Goal: Check status: Check status

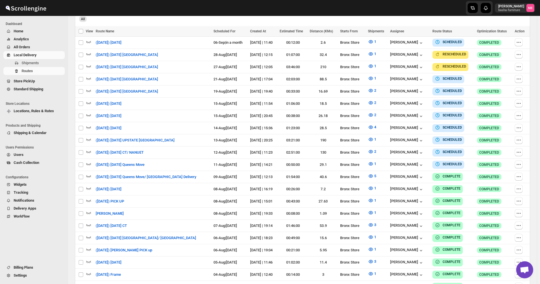
scroll to position [129, 0]
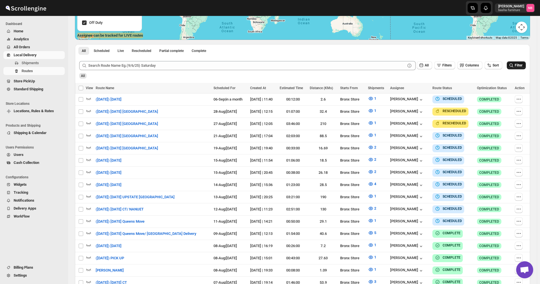
click at [510, 66] on button "Filter" at bounding box center [516, 65] width 19 height 8
click at [371, 208] on icon "button" at bounding box center [371, 209] width 2 height 2
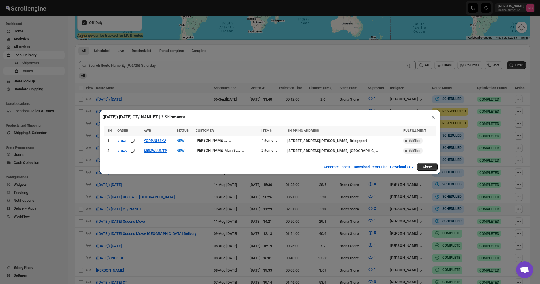
click at [223, 210] on div "([DATE]) [DATE] CT/ NANUET | 2 Shipments × SN ORDER AWB STATUS CUSTOMER ITEMS S…" at bounding box center [270, 142] width 540 height 284
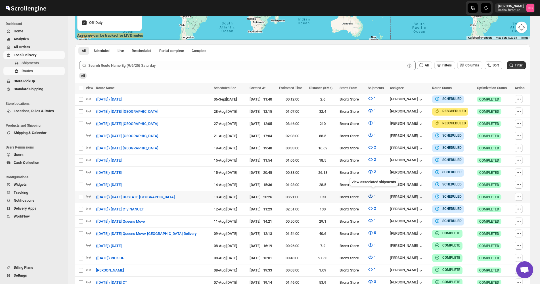
click at [371, 195] on icon "button" at bounding box center [371, 196] width 2 height 2
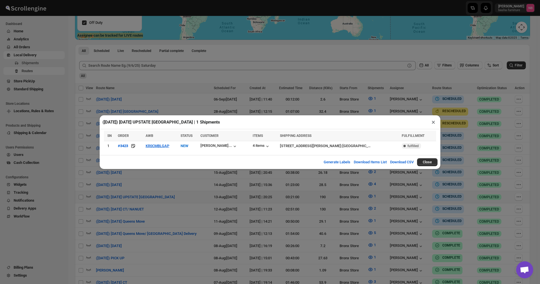
click at [235, 206] on div "([DATE]) [DATE] UPSTATE [GEOGRAPHIC_DATA] | 1 Shipments × SN ORDER AWB STATUS C…" at bounding box center [270, 142] width 540 height 284
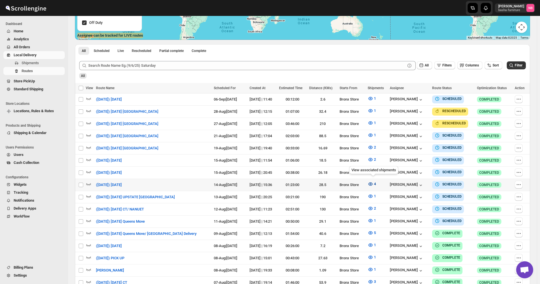
click at [373, 181] on icon "button" at bounding box center [371, 184] width 6 height 6
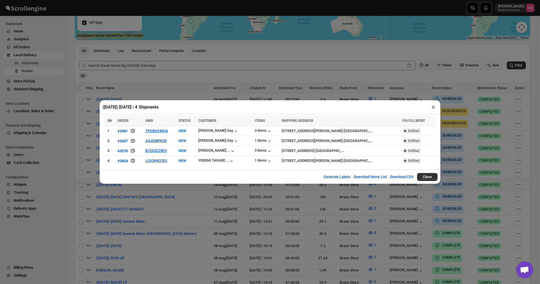
click at [215, 215] on div "([DATE]) [DATE] | 4 Shipments × SN ORDER AWB STATUS CUSTOMER ITEMS SHIPPING ADD…" at bounding box center [270, 142] width 540 height 284
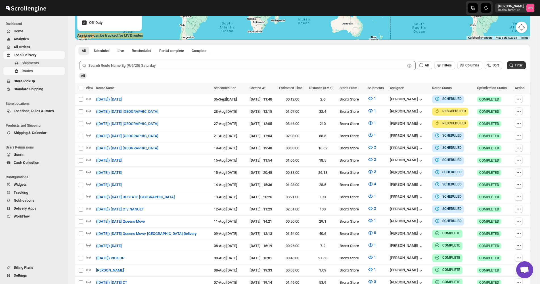
click at [249, 72] on div "All" at bounding box center [302, 74] width 448 height 10
click at [511, 67] on icon "submit" at bounding box center [511, 65] width 6 height 6
click at [518, 65] on span "Filter" at bounding box center [519, 65] width 8 height 4
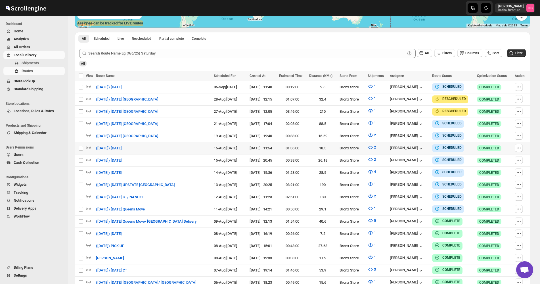
scroll to position [142, 0]
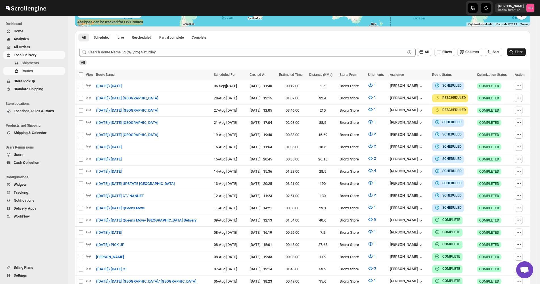
click at [518, 51] on span "Filter" at bounding box center [519, 52] width 8 height 4
click at [514, 52] on icon "submit" at bounding box center [511, 52] width 6 height 6
click at [516, 56] on button "Filter" at bounding box center [516, 52] width 19 height 8
click at [509, 51] on div "All Filters Columns Sort Filter" at bounding box center [300, 50] width 451 height 14
click at [514, 51] on icon "submit" at bounding box center [511, 52] width 6 height 6
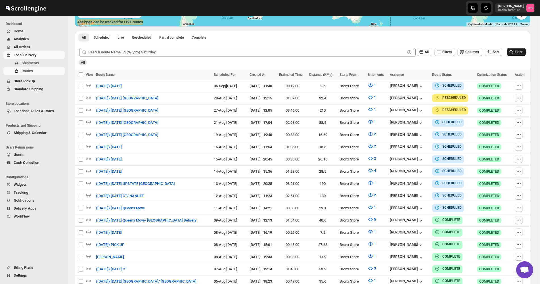
click at [517, 51] on button "Filter" at bounding box center [516, 52] width 19 height 8
click at [371, 204] on icon "button" at bounding box center [371, 207] width 6 height 6
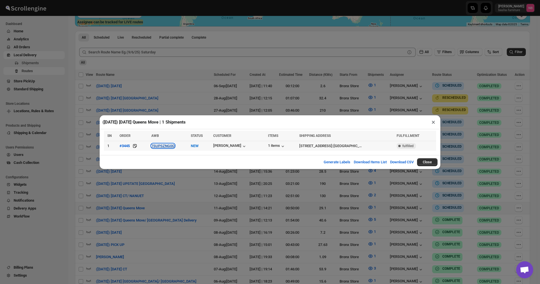
click at [175, 147] on button "7SUPSZNG0Q" at bounding box center [162, 146] width 23 height 4
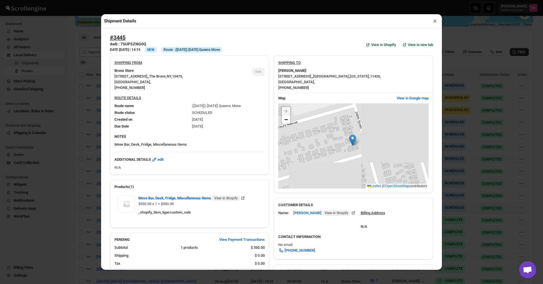
click at [82, 112] on div "Shipment Details × #3445 Awb : 7SUPSZNG0Q DATE [DATE] | 14:19 Info NEW Info Rou…" at bounding box center [271, 142] width 543 height 284
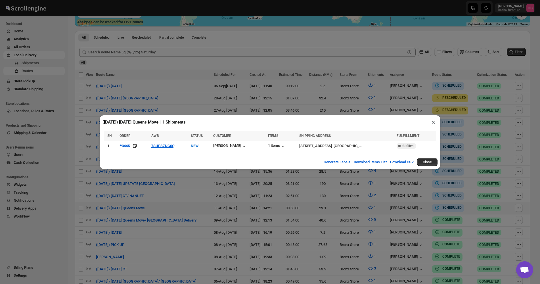
click at [188, 220] on div "([DATE]) [DATE] Queens Move | 1 Shipments × SN ORDER AWB STATUS CUSTOMER ITEMS …" at bounding box center [270, 142] width 540 height 284
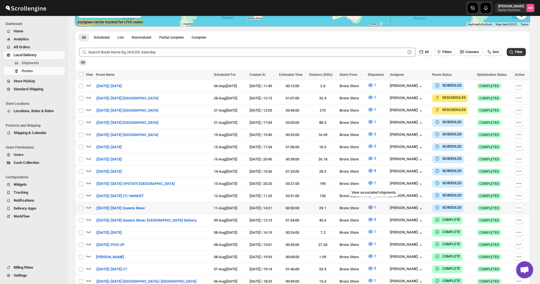
click at [372, 205] on icon "button" at bounding box center [371, 207] width 6 height 6
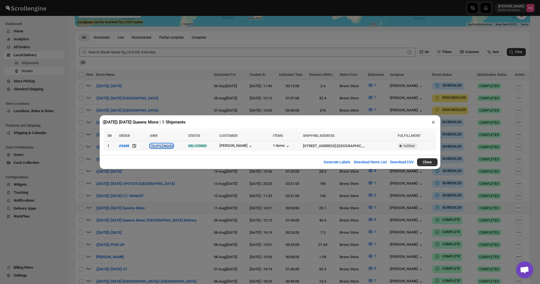
click at [167, 146] on button "7SUPSZNG0Q" at bounding box center [161, 146] width 23 height 4
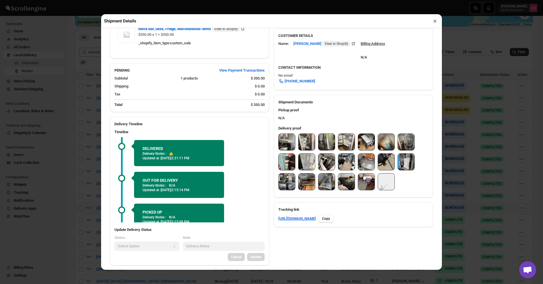
scroll to position [170, 0]
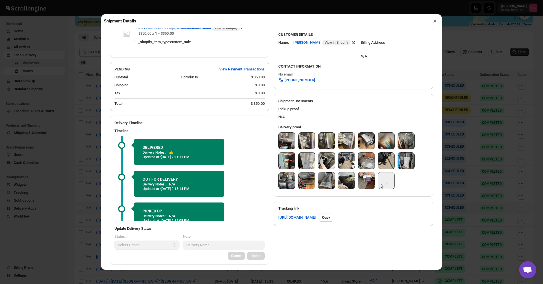
click at [282, 142] on img at bounding box center [287, 141] width 16 height 16
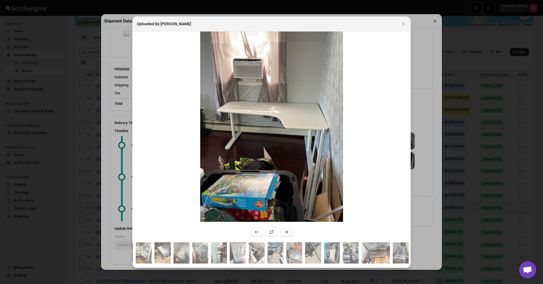
click at [289, 229] on button ":r32tg:" at bounding box center [286, 231] width 12 height 9
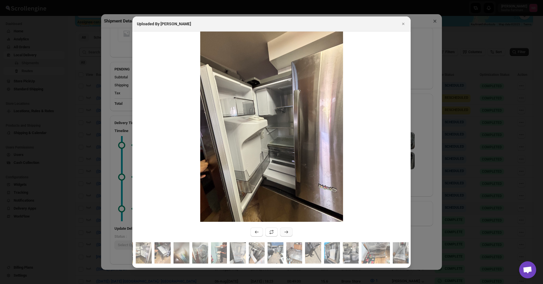
click at [289, 229] on button ":r32tg:" at bounding box center [286, 231] width 12 height 9
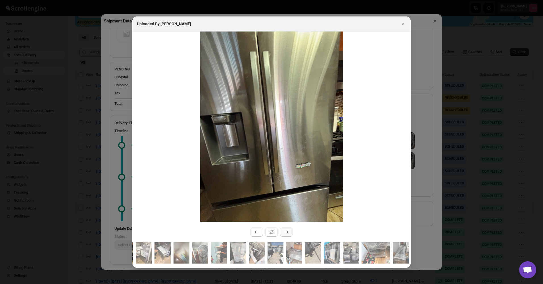
click at [289, 229] on button ":r32tg:" at bounding box center [286, 231] width 12 height 9
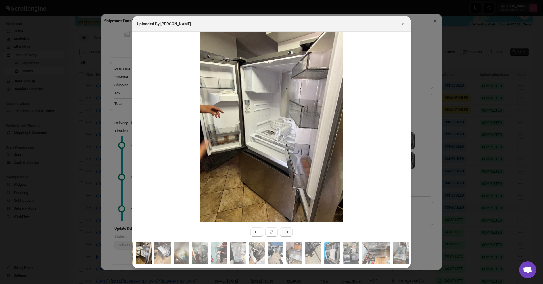
click at [289, 229] on button ":r32tg:" at bounding box center [286, 231] width 12 height 9
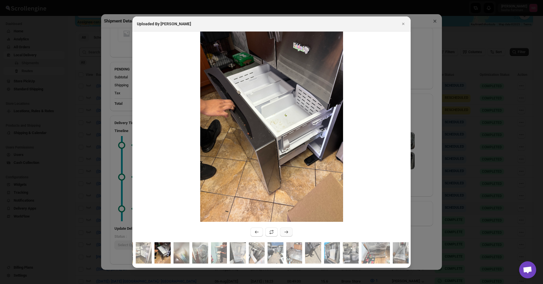
click at [289, 229] on button ":r32tg:" at bounding box center [286, 231] width 12 height 9
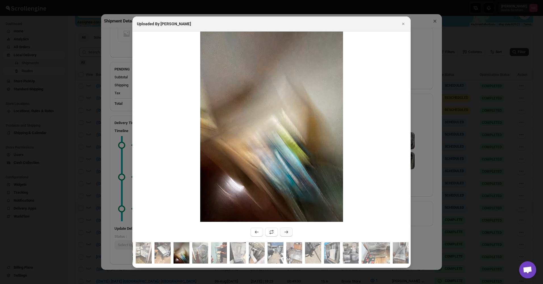
click at [289, 229] on button ":r32tg:" at bounding box center [286, 231] width 12 height 9
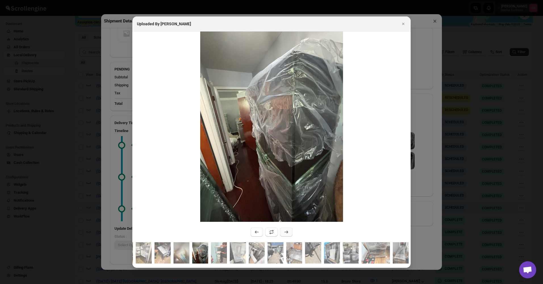
click at [289, 229] on button ":r32tg:" at bounding box center [286, 231] width 12 height 9
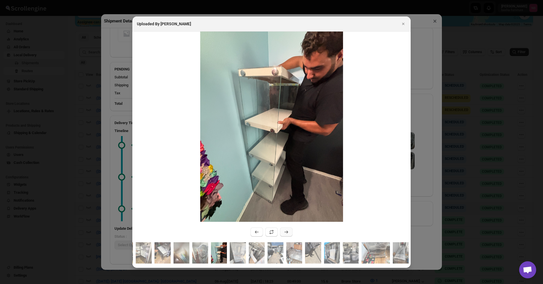
click at [289, 229] on button ":r32tg:" at bounding box center [286, 231] width 12 height 9
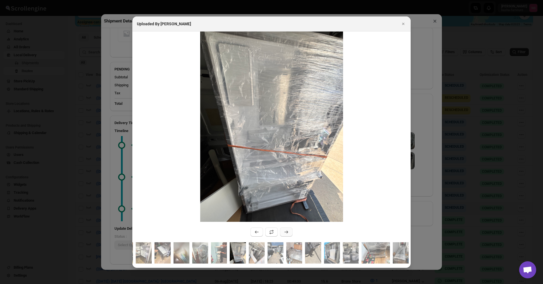
click at [289, 229] on button ":r32tg:" at bounding box center [286, 231] width 12 height 9
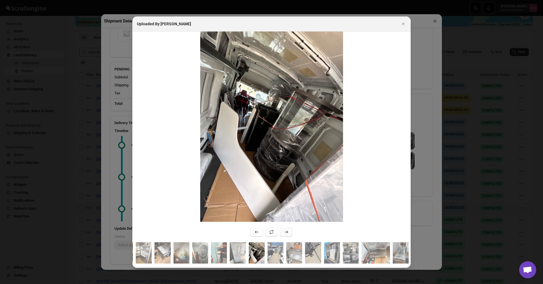
click at [289, 229] on button ":r32tg:" at bounding box center [286, 231] width 12 height 9
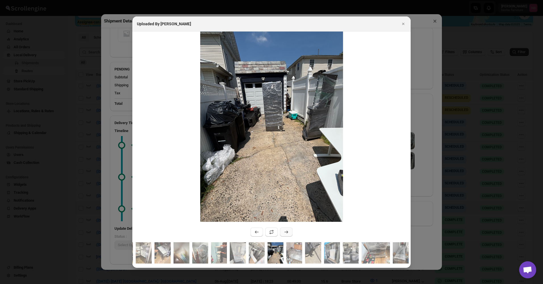
click at [289, 229] on button ":r32tg:" at bounding box center [286, 231] width 12 height 9
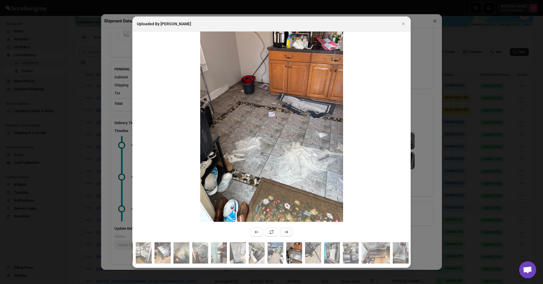
click at [289, 229] on button ":r32tg:" at bounding box center [286, 231] width 12 height 9
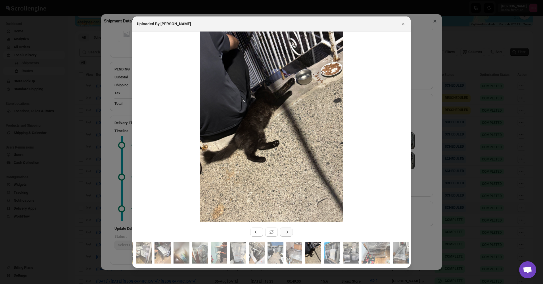
click at [289, 229] on button ":r32tg:" at bounding box center [286, 231] width 12 height 9
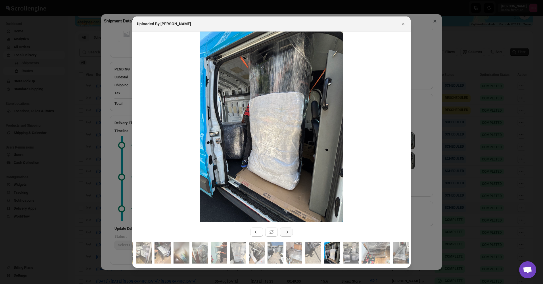
click at [289, 229] on button ":r32tg:" at bounding box center [286, 231] width 12 height 9
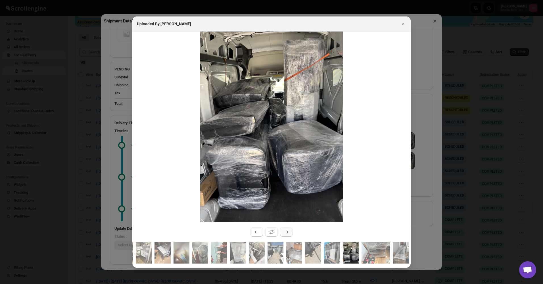
click at [289, 229] on button ":r32tg:" at bounding box center [286, 231] width 12 height 9
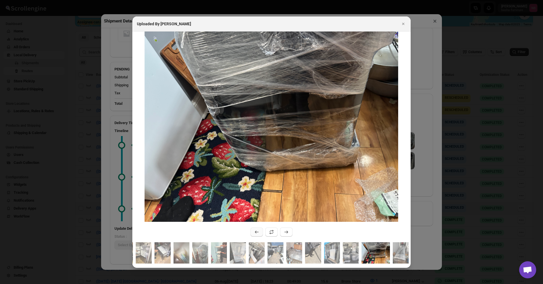
click at [252, 228] on button ":r32tg:" at bounding box center [256, 231] width 12 height 9
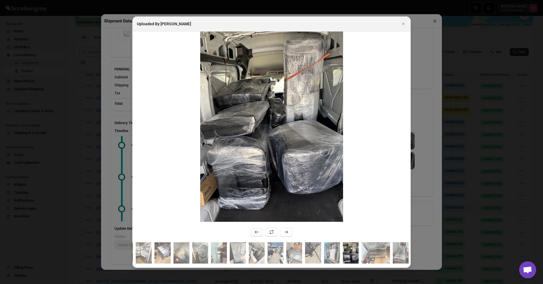
click at [252, 228] on button ":r32tg:" at bounding box center [256, 231] width 12 height 9
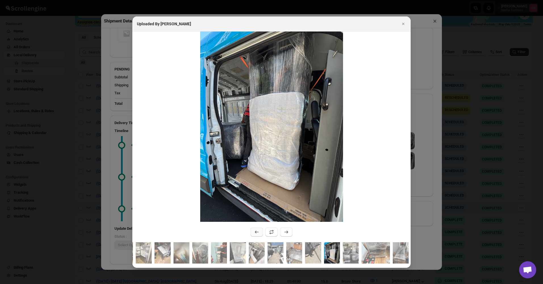
click at [252, 228] on button ":r32tg:" at bounding box center [256, 231] width 12 height 9
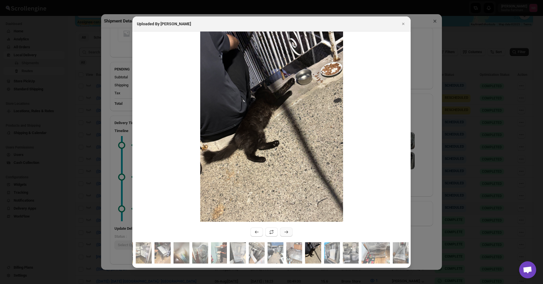
click at [288, 229] on icon ":r32tg:" at bounding box center [286, 232] width 6 height 6
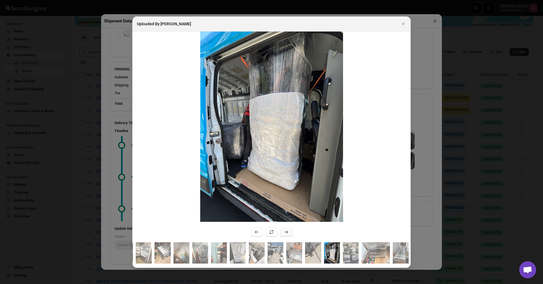
click at [288, 229] on icon ":r32tg:" at bounding box center [286, 232] width 6 height 6
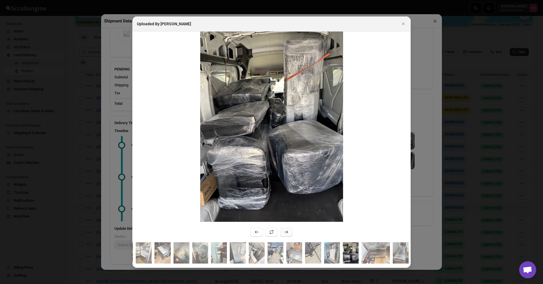
click at [288, 229] on icon ":r32tg:" at bounding box center [286, 232] width 6 height 6
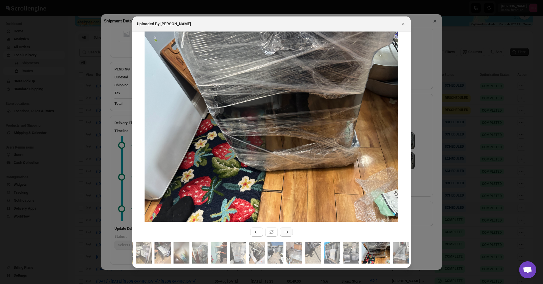
click at [288, 229] on icon ":r32tg:" at bounding box center [286, 232] width 6 height 6
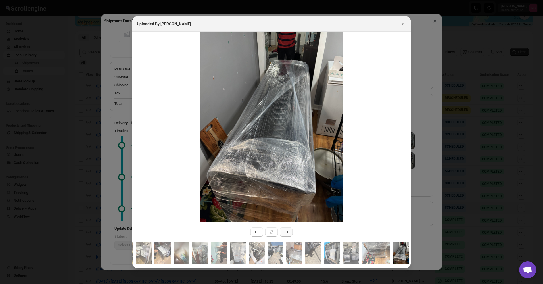
click at [288, 229] on icon ":r32tg:" at bounding box center [286, 232] width 6 height 6
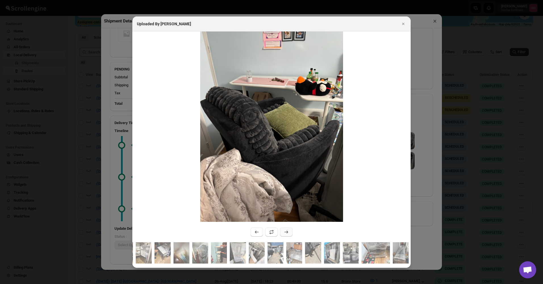
click at [288, 229] on icon ":r32tg:" at bounding box center [286, 232] width 6 height 6
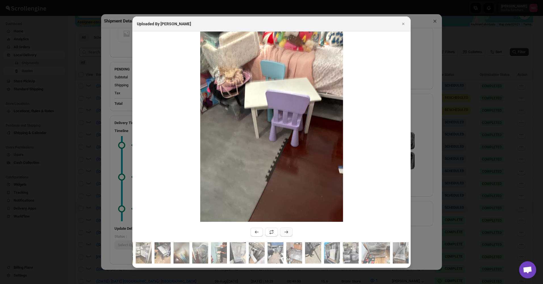
click at [288, 229] on icon ":r32tg:" at bounding box center [286, 232] width 6 height 6
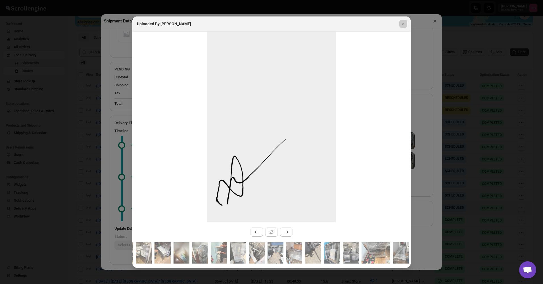
click at [75, 149] on div at bounding box center [271, 142] width 543 height 284
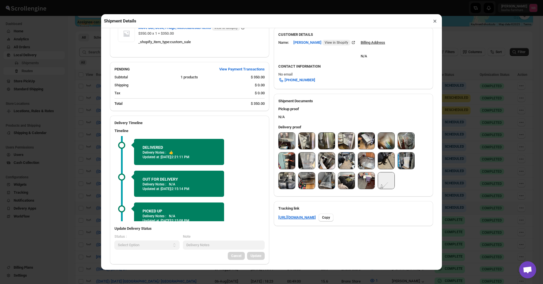
click at [93, 155] on div "Shipment Details × #3445 Awb : 7SUPSZNG0Q DATE [DATE] | 14:19 Success DELIVERED…" at bounding box center [271, 142] width 543 height 284
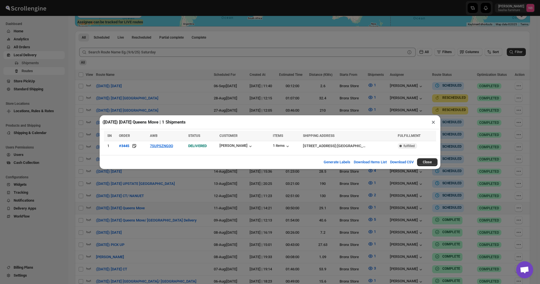
click at [173, 197] on div "([DATE]) [DATE] Queens Move | 1 Shipments × SN ORDER AWB STATUS CUSTOMER ITEMS …" at bounding box center [270, 142] width 540 height 284
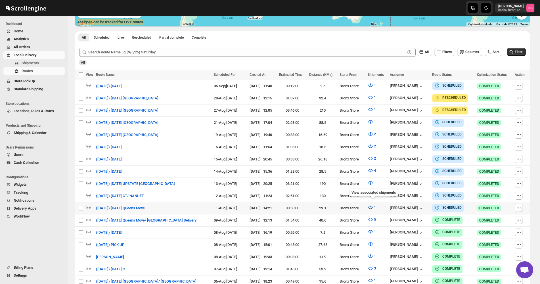
click at [372, 205] on icon "button" at bounding box center [371, 207] width 6 height 6
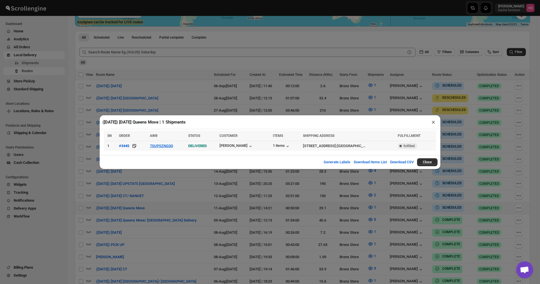
click at [162, 142] on td "7SUPSZNG0Q" at bounding box center [167, 146] width 38 height 10
click at [162, 145] on button "7SUPSZNG0Q" at bounding box center [161, 146] width 23 height 4
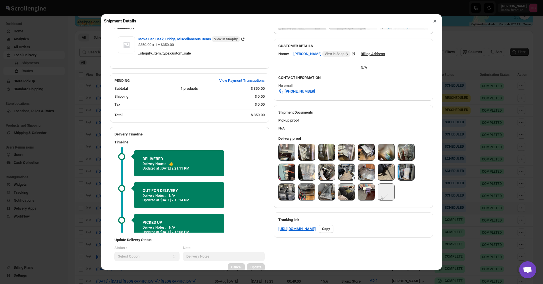
scroll to position [175, 0]
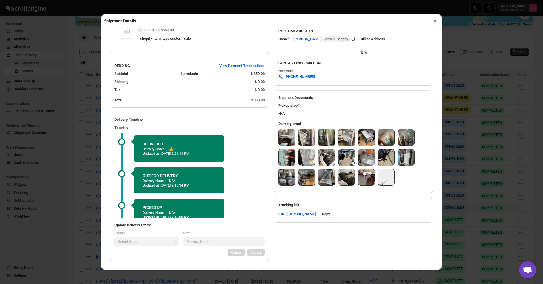
click at [391, 158] on img at bounding box center [386, 157] width 16 height 16
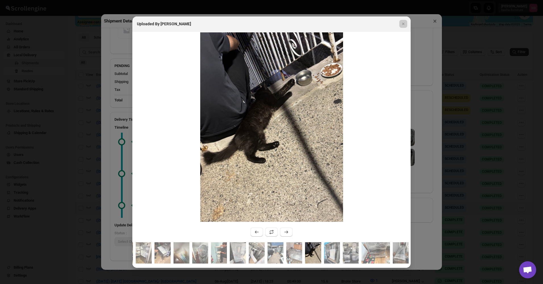
click at [91, 83] on div at bounding box center [271, 142] width 543 height 284
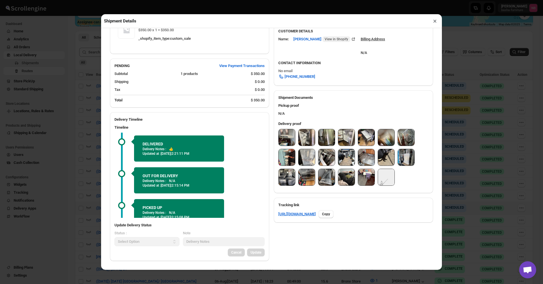
click at [70, 80] on div "Shipment Details × #3445 Awb : 7SUPSZNG0Q DATE [DATE] | 14:19 Success DELIVERED…" at bounding box center [271, 142] width 543 height 284
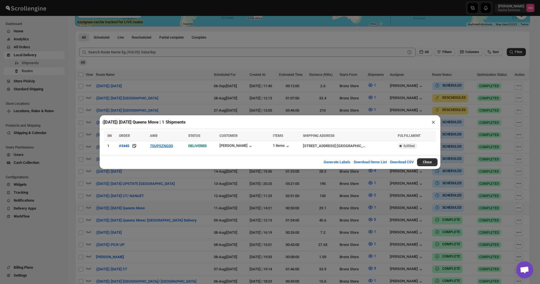
click at [93, 85] on div "([DATE]) [DATE] Queens Move | 1 Shipments × SN ORDER AWB STATUS CUSTOMER ITEMS …" at bounding box center [270, 142] width 540 height 284
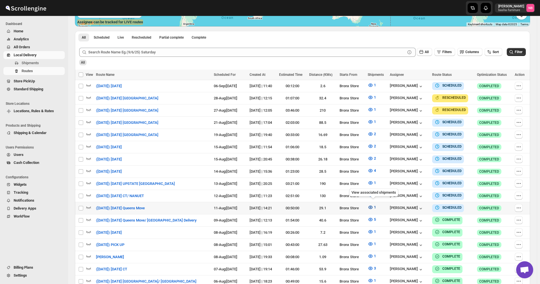
click at [376, 206] on span "1" at bounding box center [375, 207] width 2 height 4
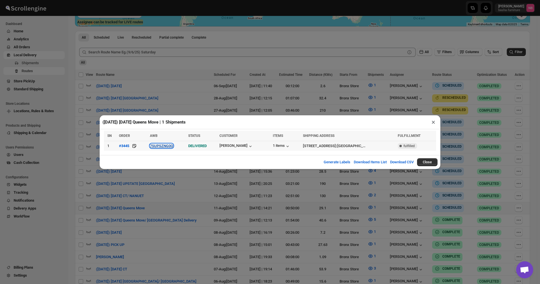
click at [170, 145] on button "7SUPSZNG0Q" at bounding box center [161, 146] width 23 height 4
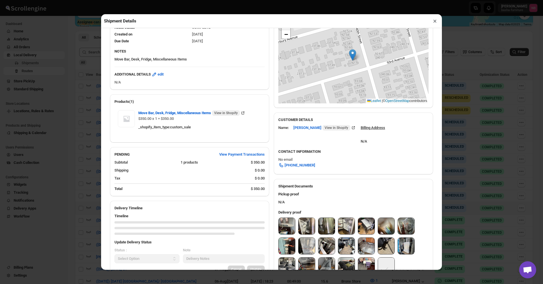
scroll to position [103, 0]
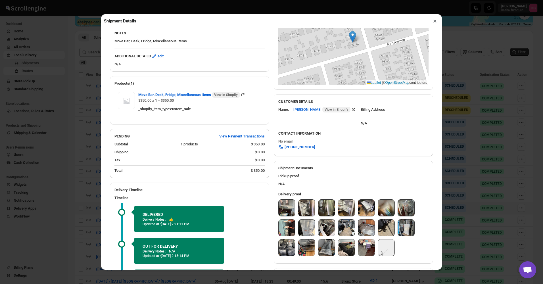
click at [385, 226] on img at bounding box center [386, 227] width 16 height 16
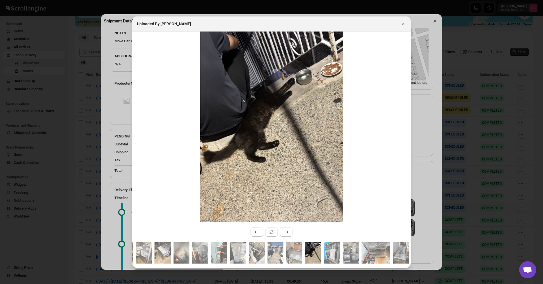
click at [100, 142] on div at bounding box center [271, 142] width 543 height 284
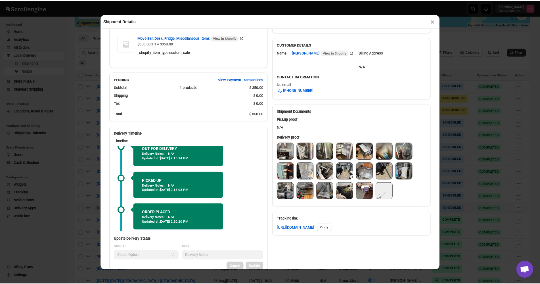
scroll to position [42, 0]
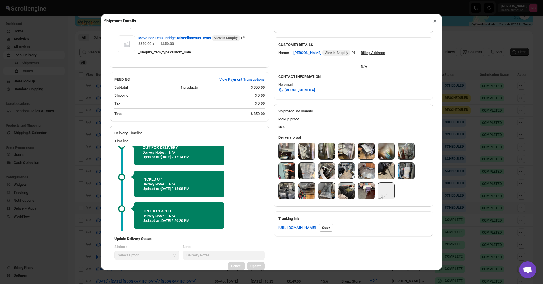
click at [79, 143] on div "Shipment Details × #3445 Awb : 7SUPSZNG0Q DATE [DATE] | 14:19 Success DELIVERED…" at bounding box center [271, 142] width 543 height 284
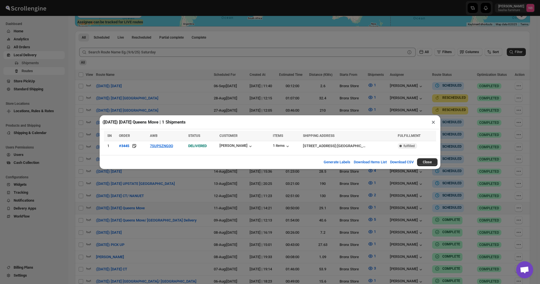
click at [76, 142] on div "([DATE]) [DATE] Queens Move | 1 Shipments × SN ORDER AWB STATUS CUSTOMER ITEMS …" at bounding box center [270, 142] width 540 height 284
